Goal: Task Accomplishment & Management: Complete application form

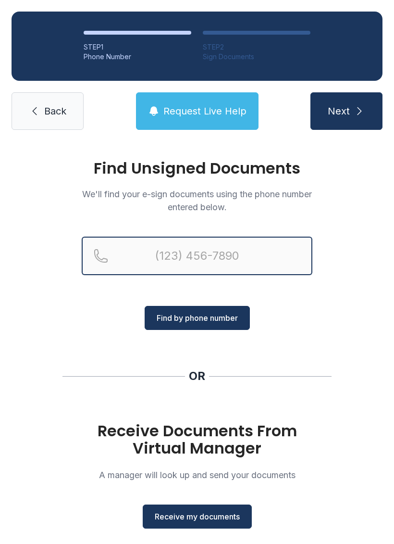
click at [205, 245] on input "Reservation phone number" at bounding box center [197, 255] width 231 height 38
type input "("
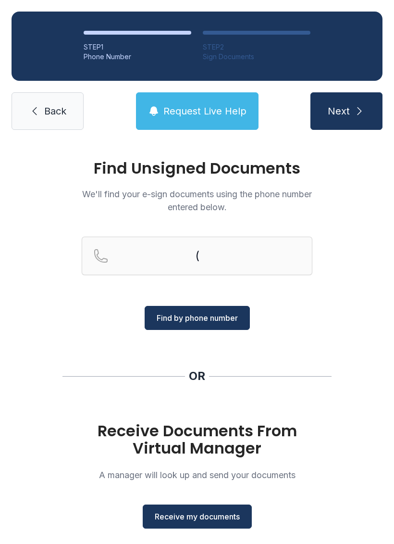
click at [51, 119] on link "Back" at bounding box center [48, 110] width 72 height 37
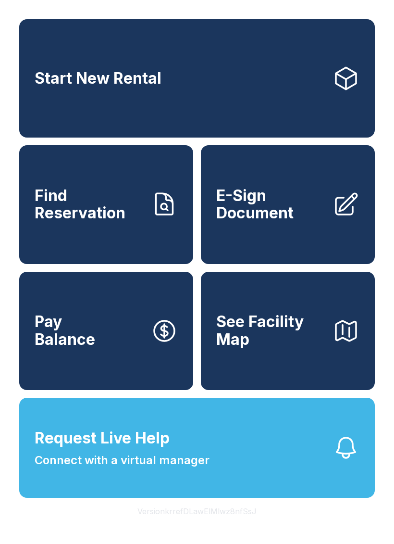
click at [270, 214] on span "E-Sign Document" at bounding box center [270, 204] width 109 height 35
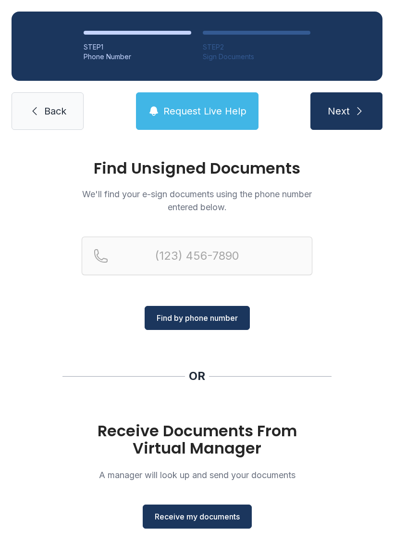
click at [198, 512] on span "Receive my documents" at bounding box center [197, 516] width 85 height 12
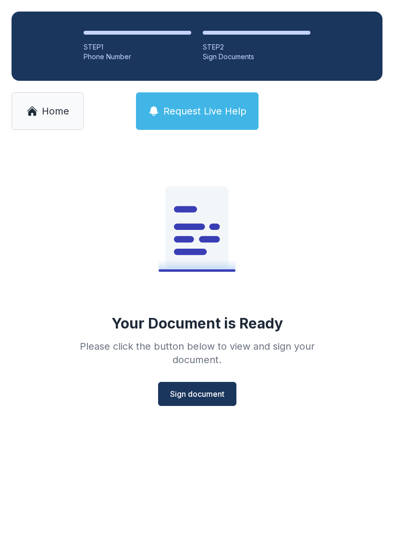
click at [207, 397] on span "Sign document" at bounding box center [197, 394] width 54 height 12
click at [206, 392] on span "Sign document" at bounding box center [197, 394] width 54 height 12
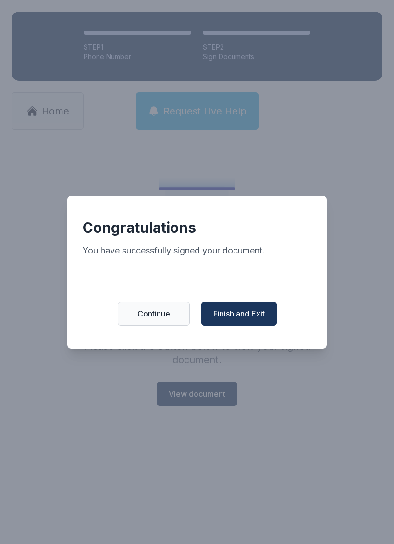
click at [234, 319] on span "Finish and Exit" at bounding box center [238, 314] width 51 height 12
